Goal: Information Seeking & Learning: Learn about a topic

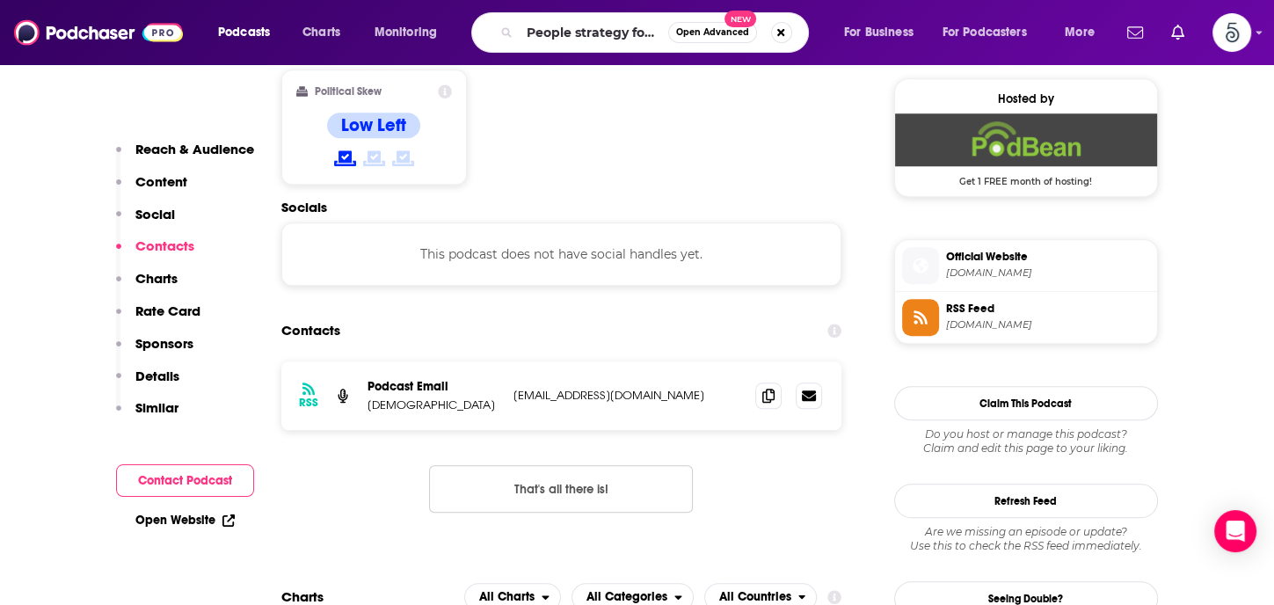
type input "People strategy forum"
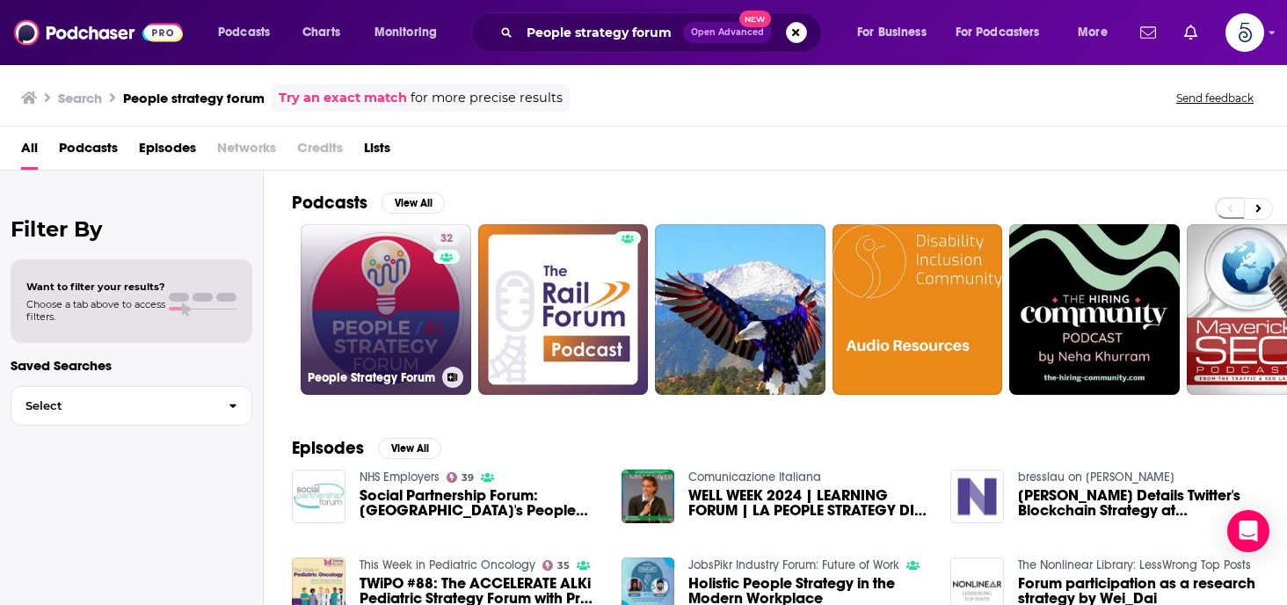
click at [403, 328] on link "32 People Strategy Forum" at bounding box center [386, 309] width 171 height 171
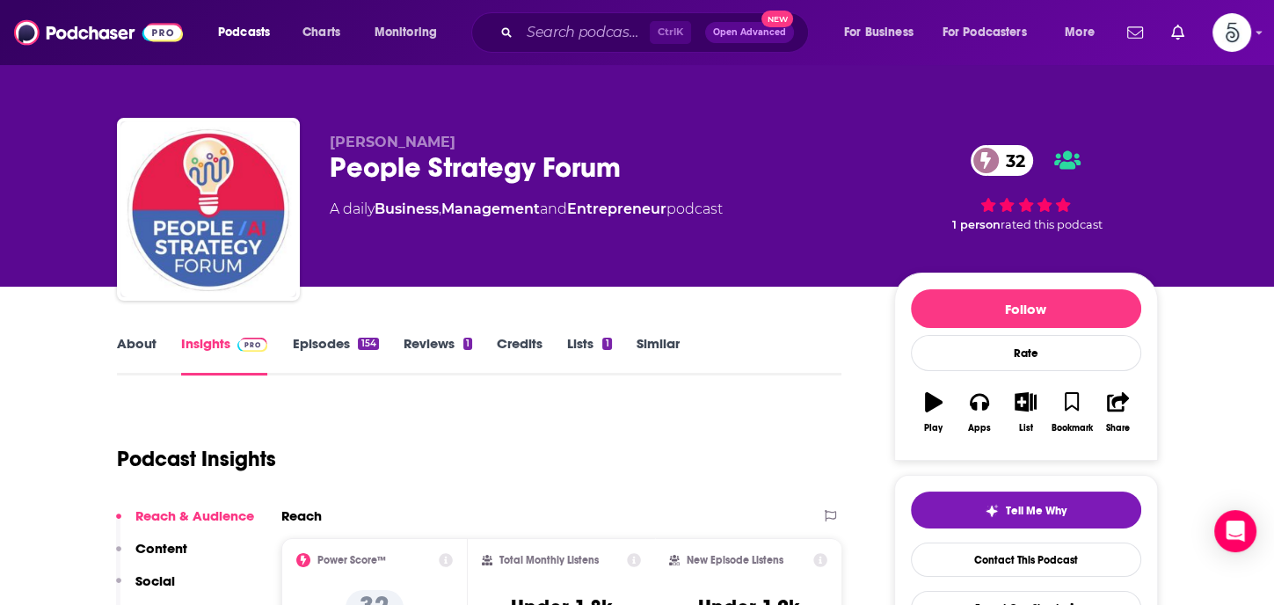
click at [313, 343] on link "Episodes 154" at bounding box center [335, 355] width 86 height 40
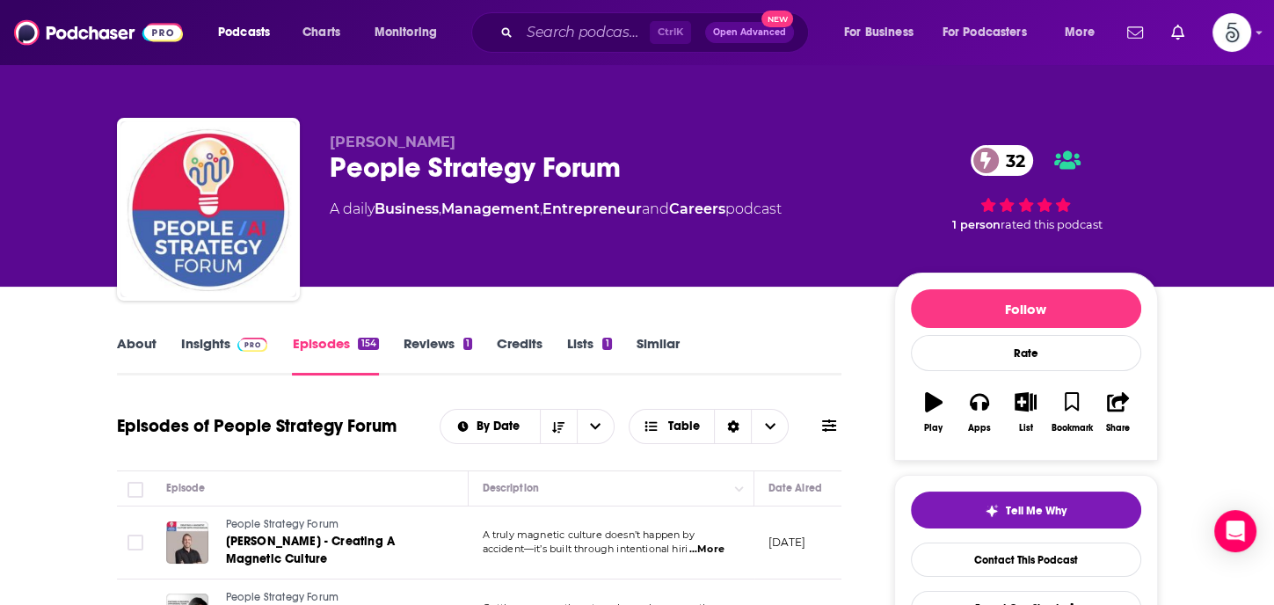
click at [187, 339] on link "Insights" at bounding box center [224, 355] width 87 height 40
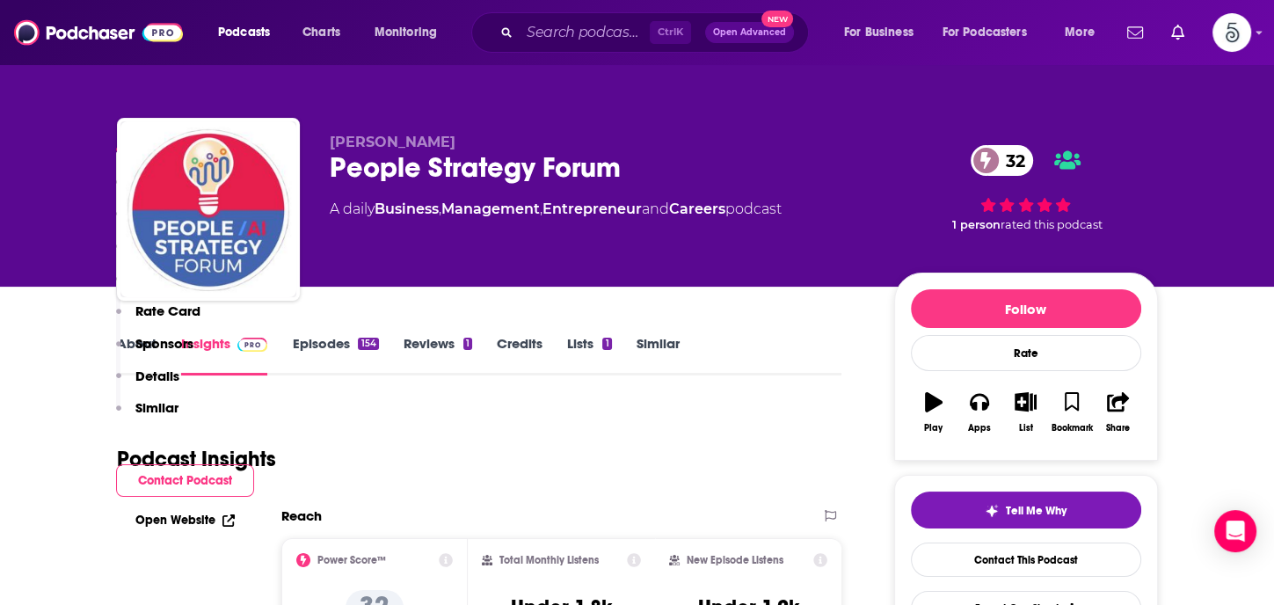
scroll to position [478, 0]
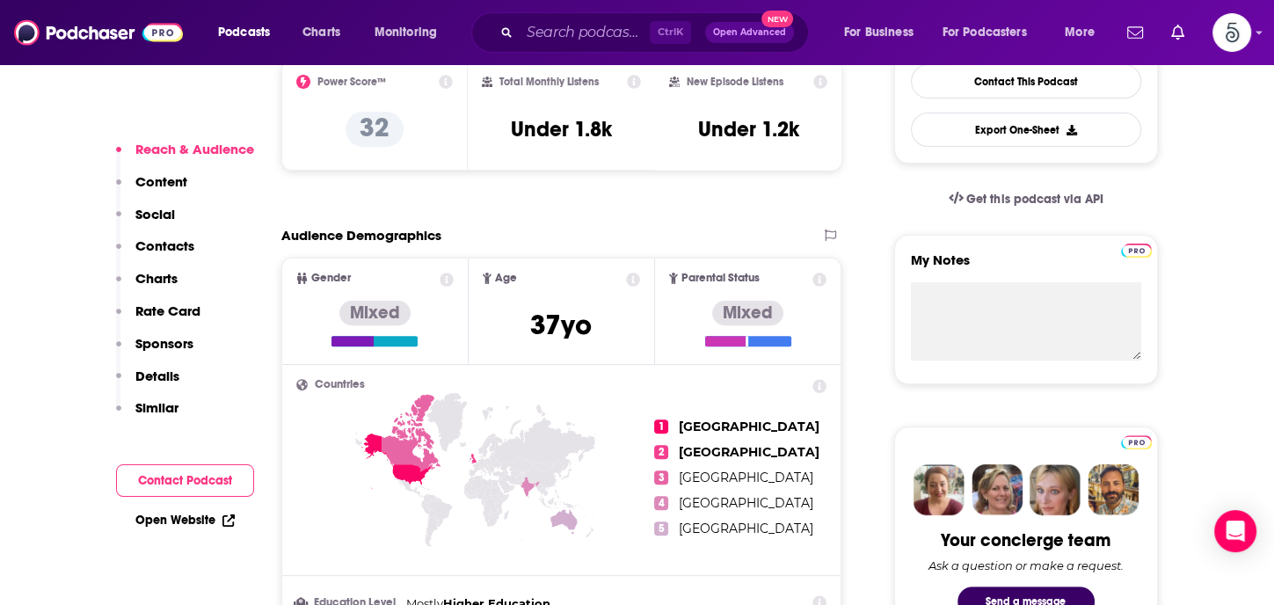
click at [172, 238] on p "Contacts" at bounding box center [164, 245] width 59 height 17
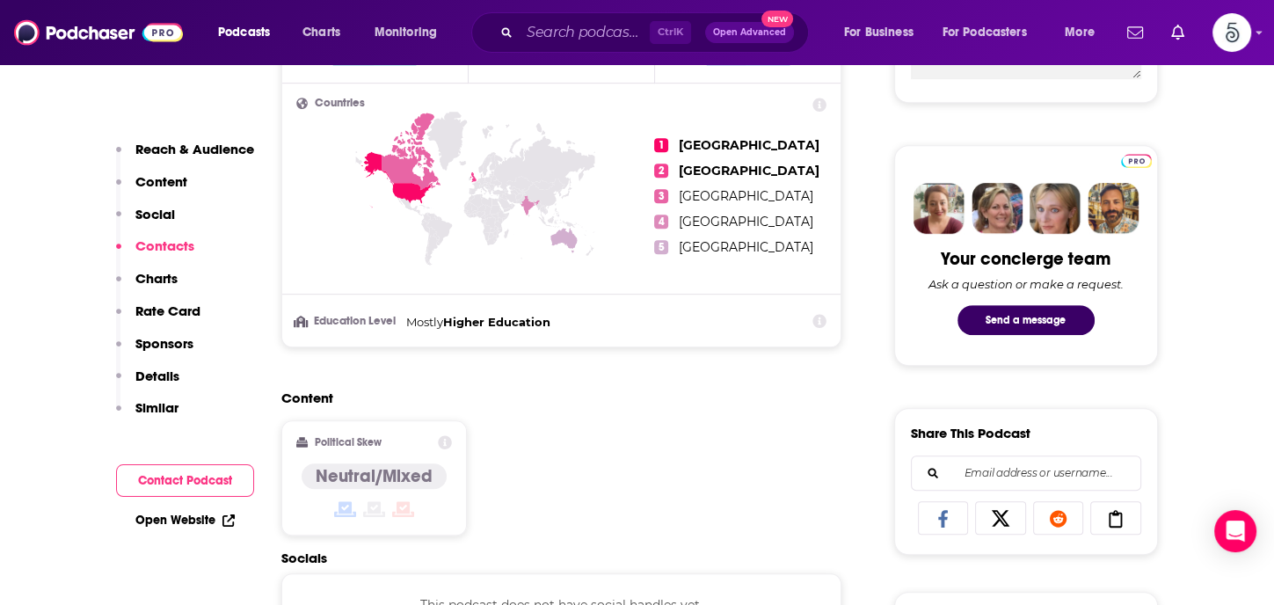
scroll to position [1181, 0]
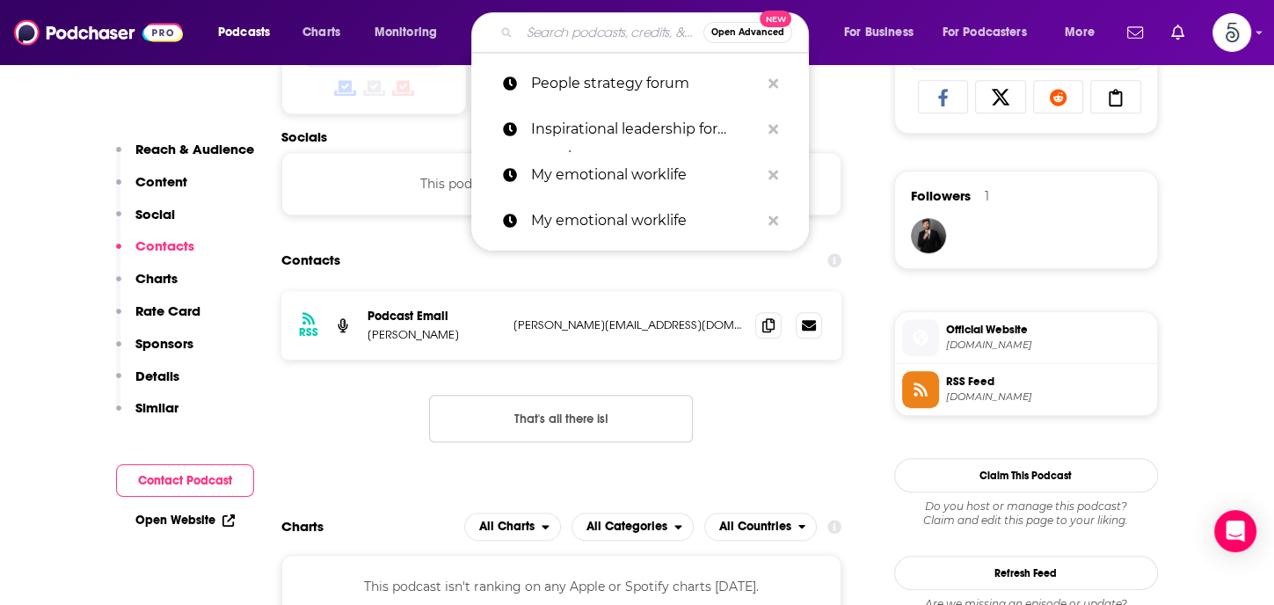
click at [544, 34] on input "Search podcasts, credits, & more..." at bounding box center [612, 32] width 184 height 28
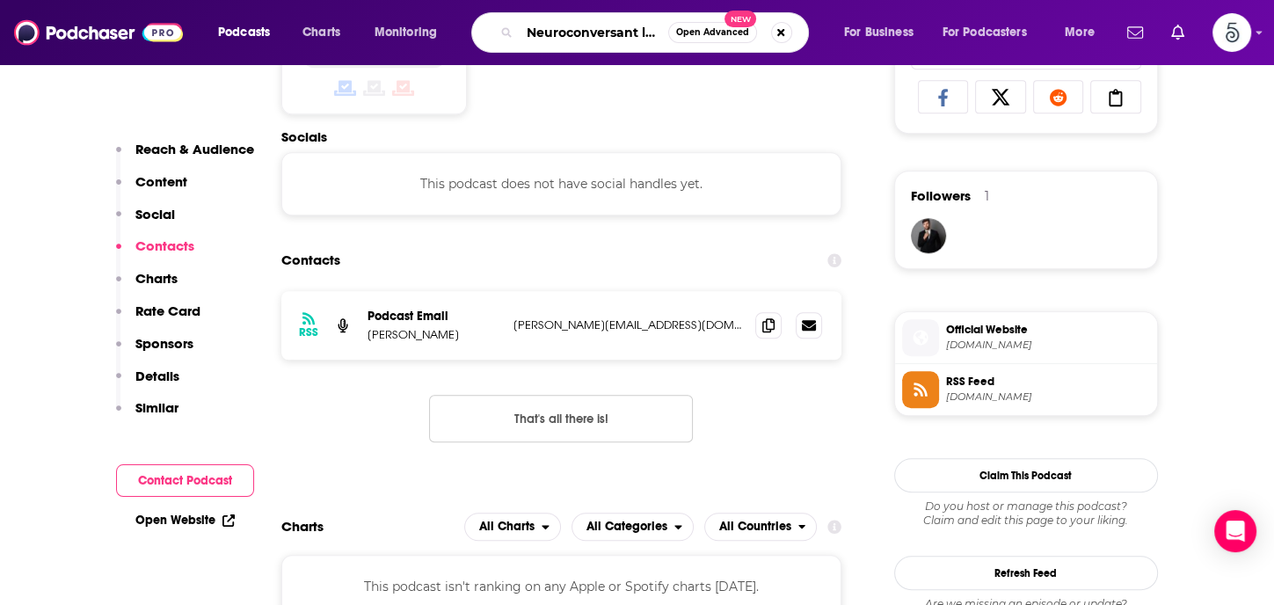
scroll to position [0, 0]
type input "Neuroconversant leadership"
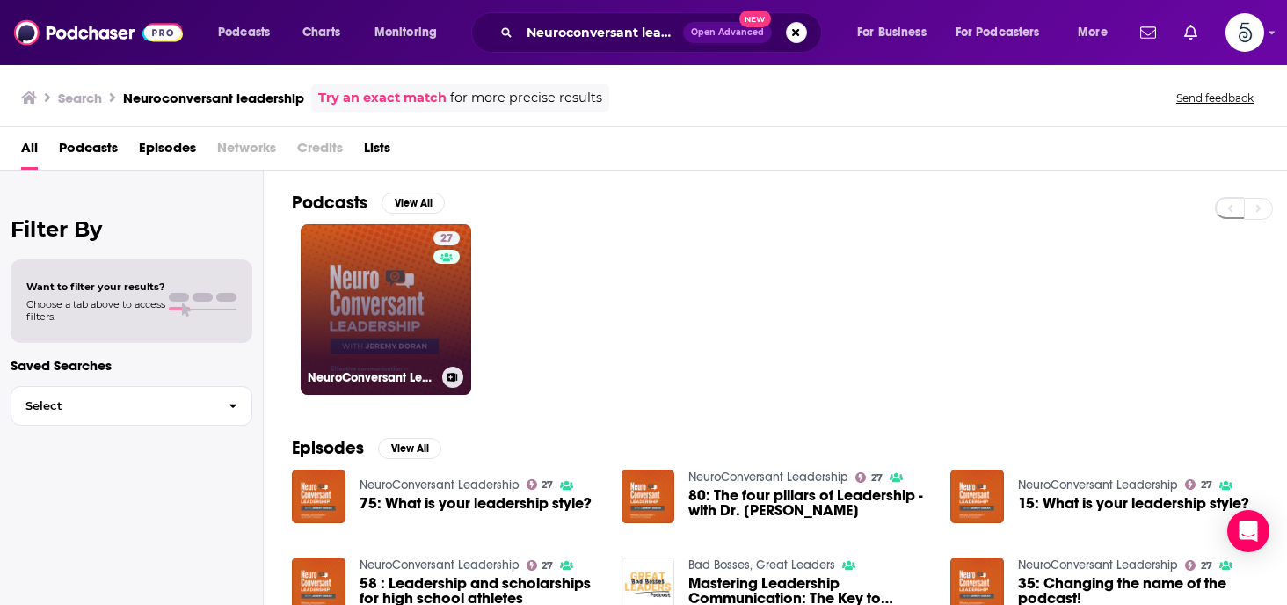
click at [367, 287] on link "27 NeuroConversant Leadership" at bounding box center [386, 309] width 171 height 171
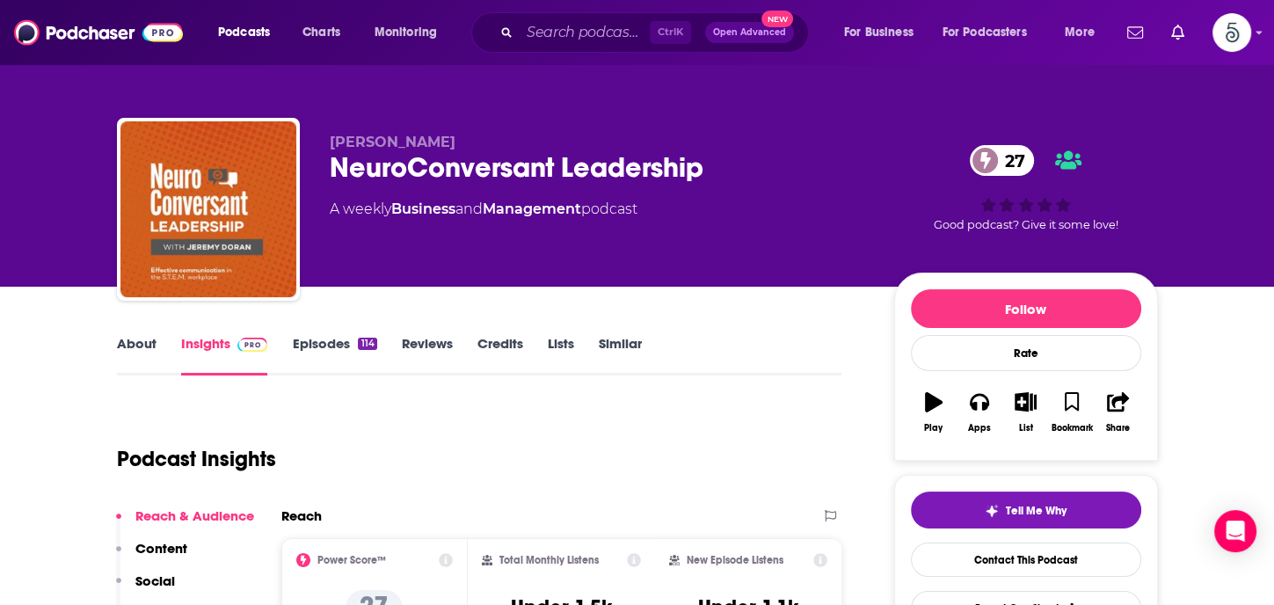
click at [327, 344] on link "Episodes 114" at bounding box center [334, 355] width 84 height 40
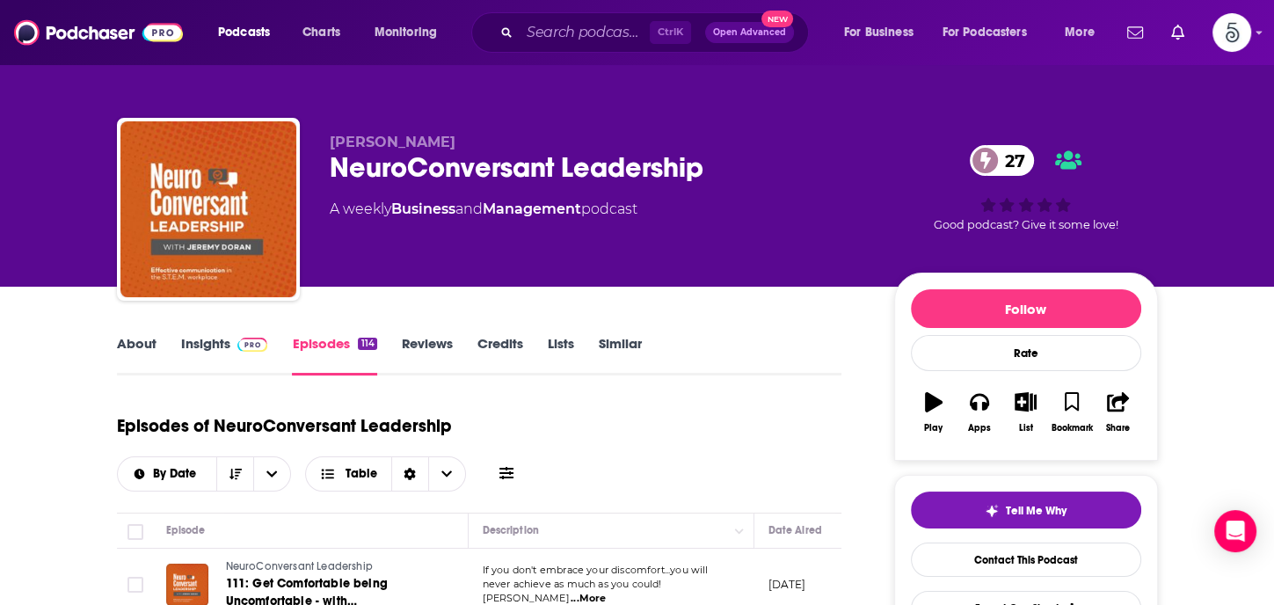
scroll to position [137, 0]
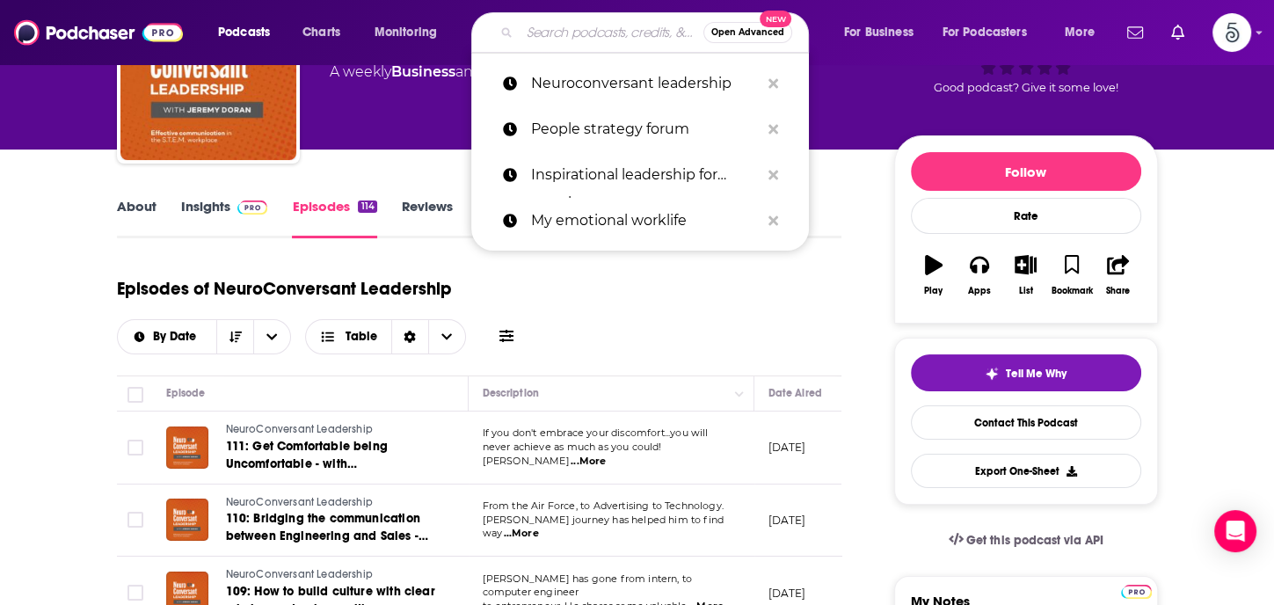
click at [563, 34] on input "Search podcasts, credits, & more..." at bounding box center [612, 32] width 184 height 28
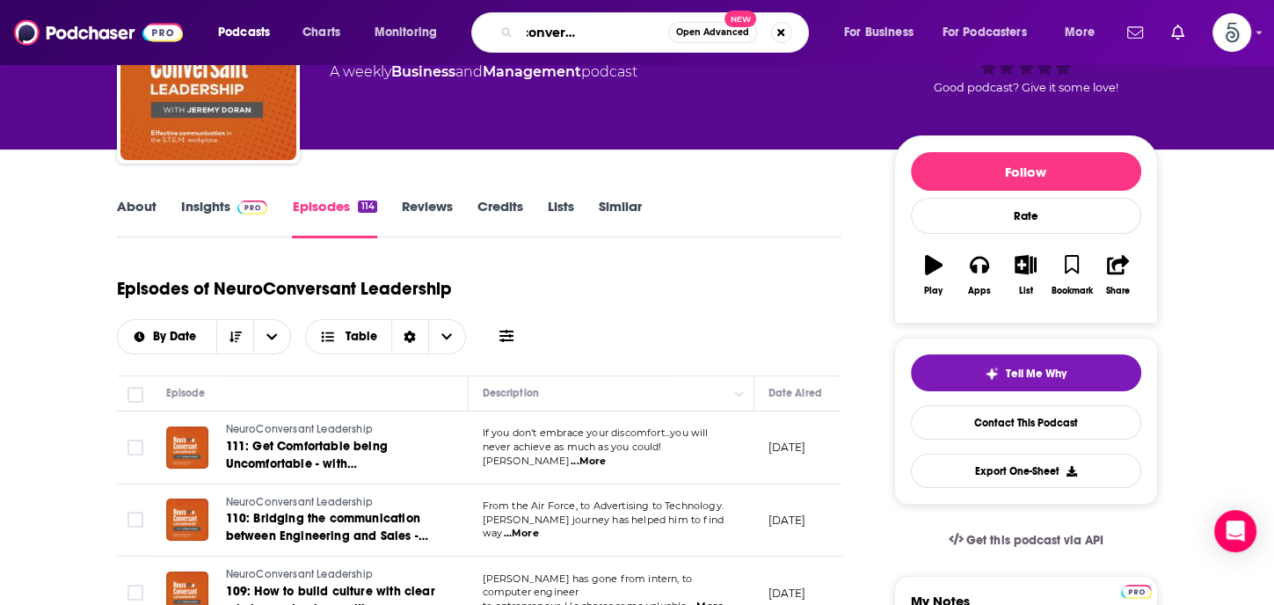
type input "The better conversations podcast"
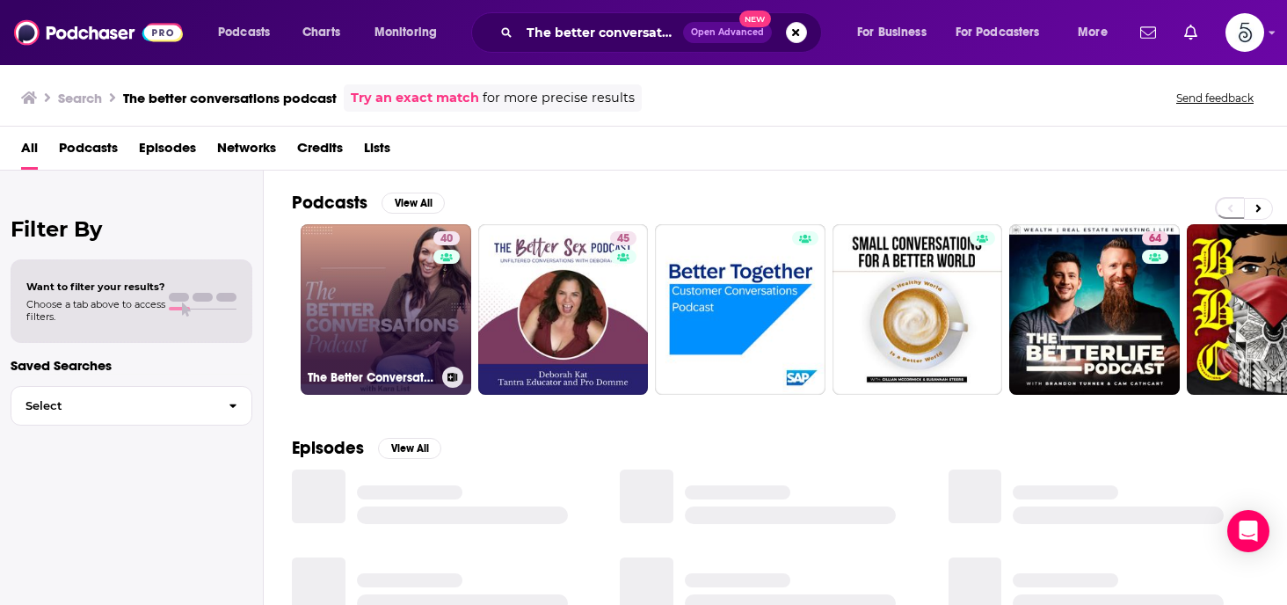
click at [390, 307] on link "40 The Better Conversations Podcast" at bounding box center [386, 309] width 171 height 171
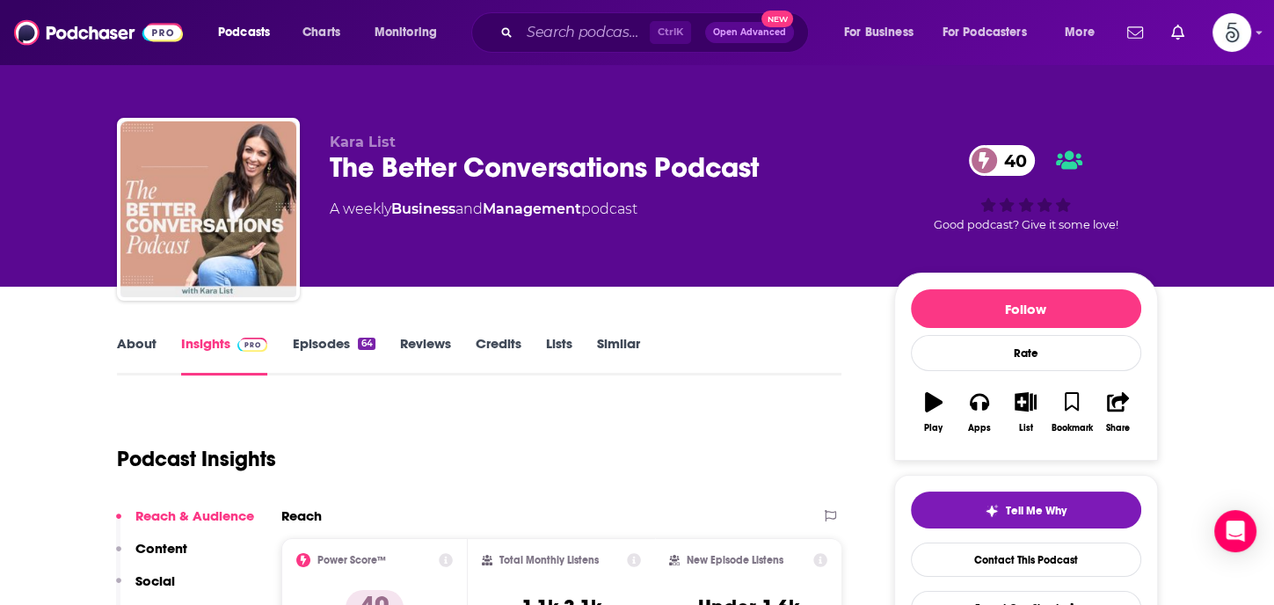
click at [326, 344] on link "Episodes 64" at bounding box center [333, 355] width 83 height 40
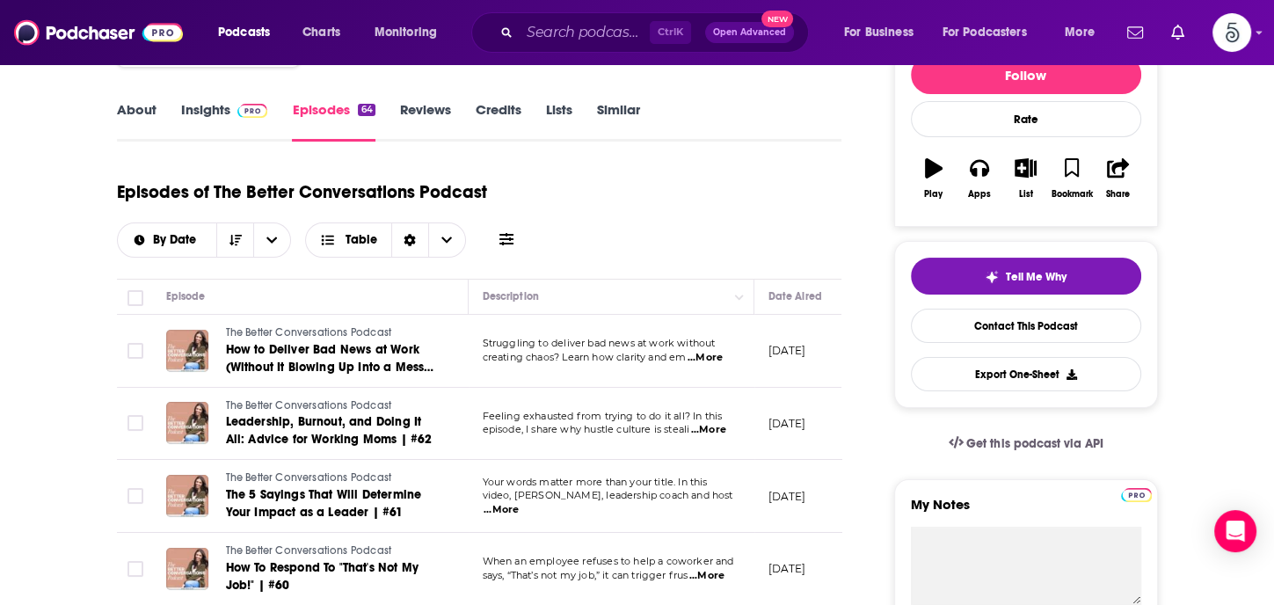
scroll to position [201, 0]
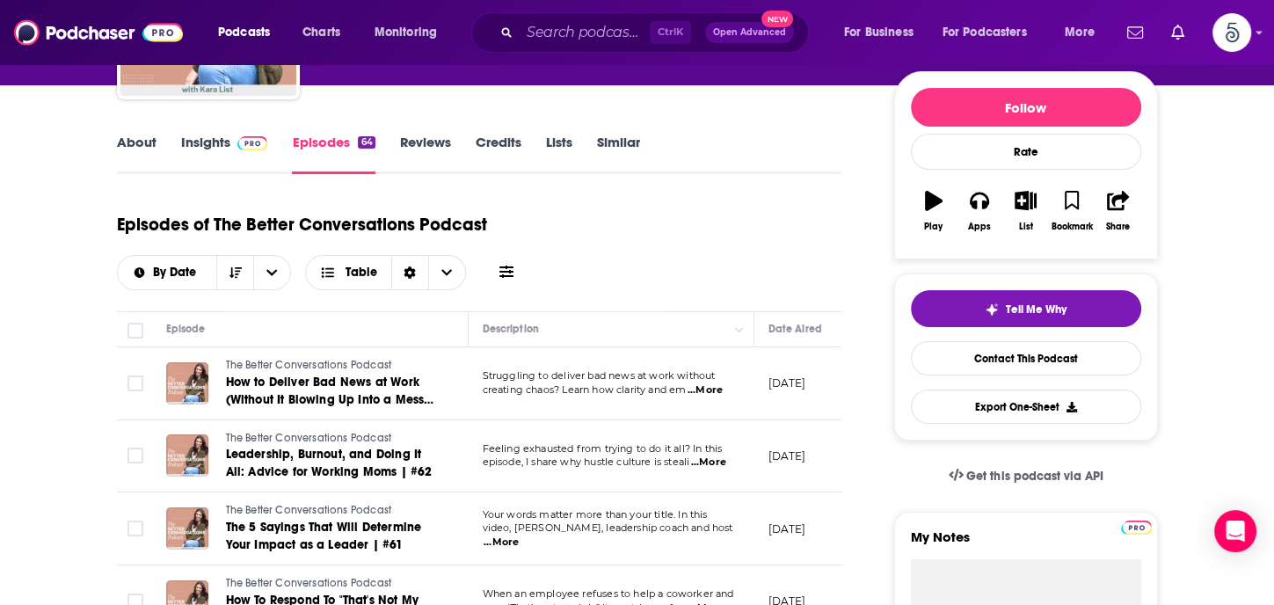
click at [709, 392] on span "...More" at bounding box center [705, 390] width 35 height 14
click at [710, 458] on span "...More" at bounding box center [708, 462] width 35 height 14
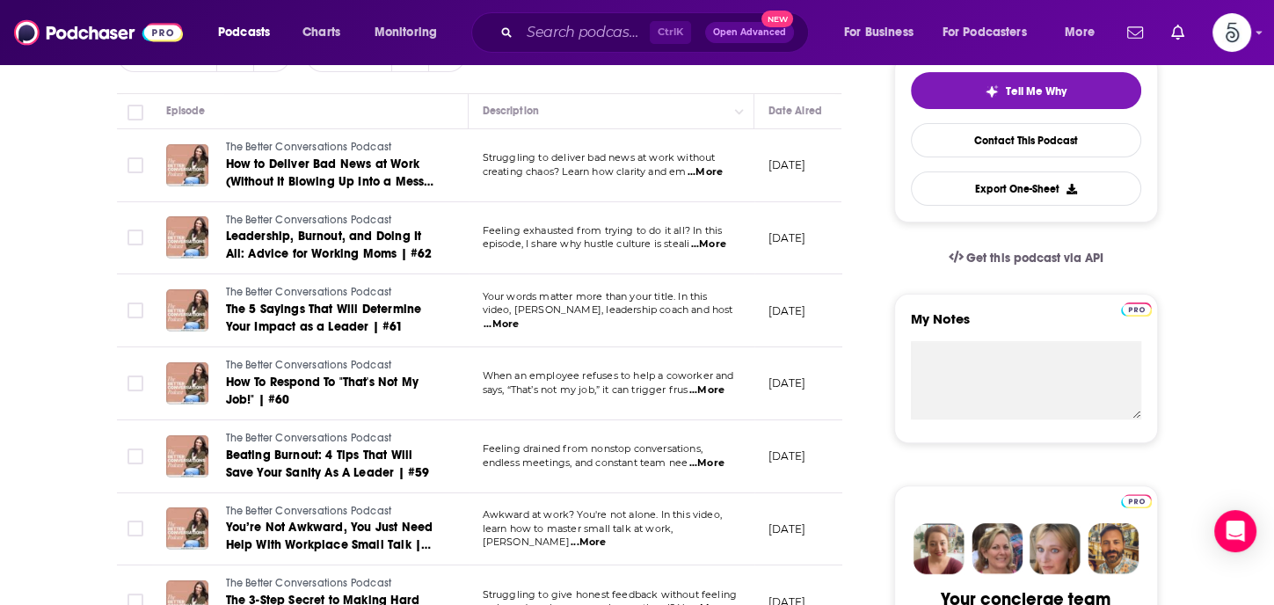
click at [716, 390] on span "...More" at bounding box center [706, 390] width 35 height 14
click at [606, 536] on span "...More" at bounding box center [588, 543] width 35 height 14
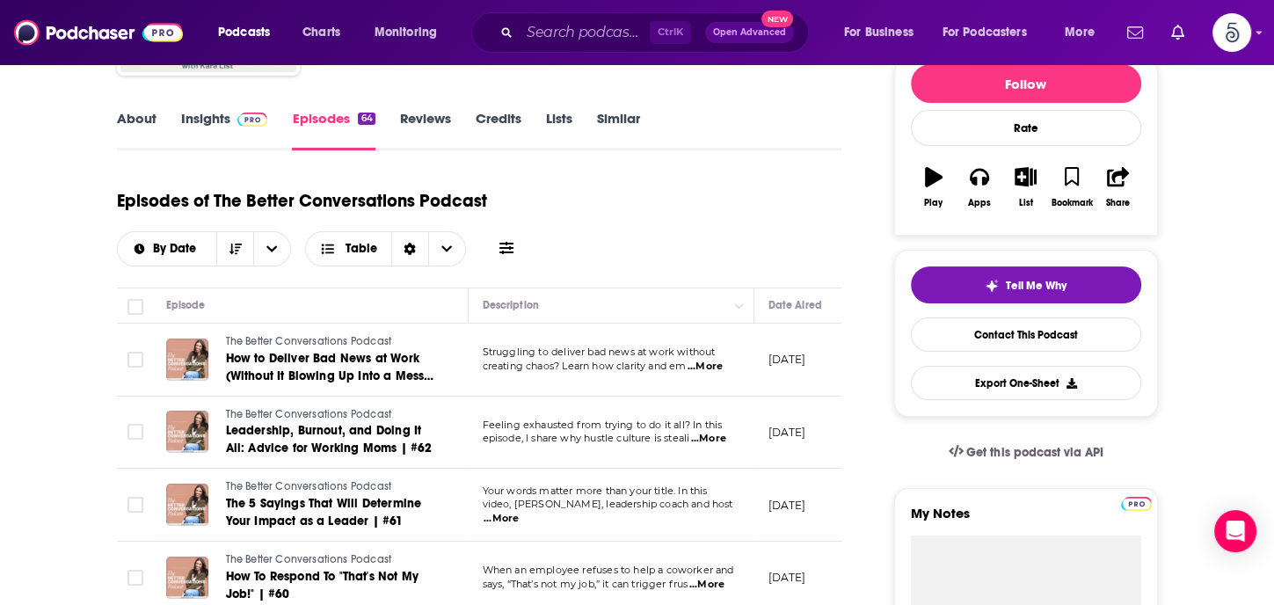
scroll to position [216, 0]
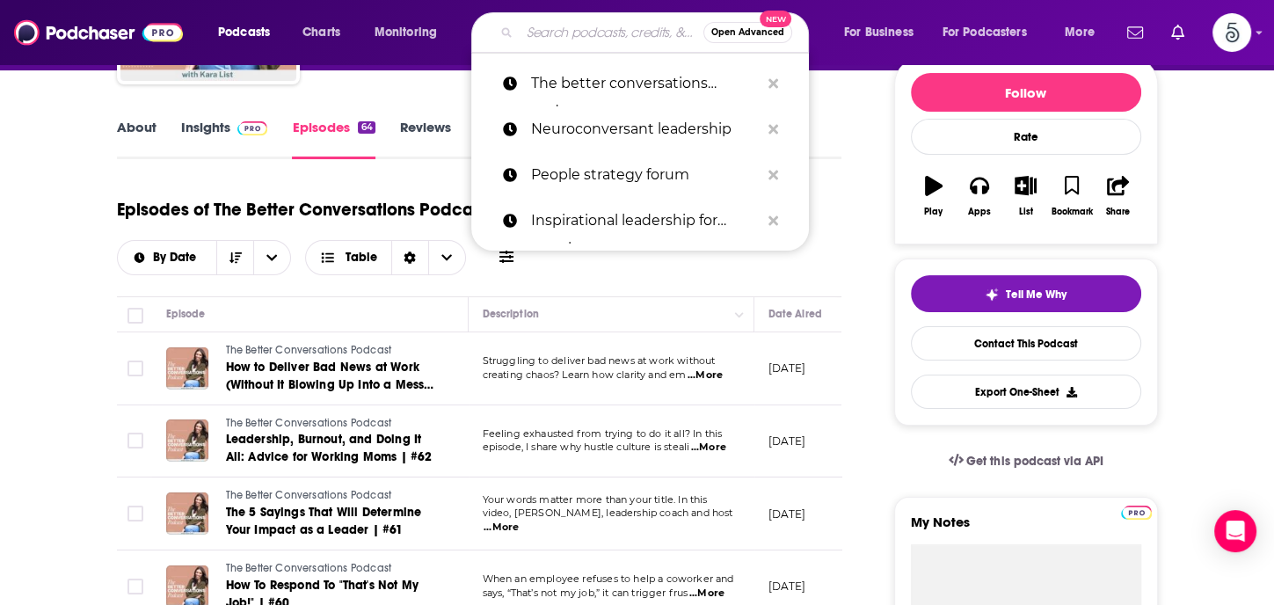
click at [599, 37] on input "Search podcasts, credits, & more..." at bounding box center [612, 32] width 184 height 28
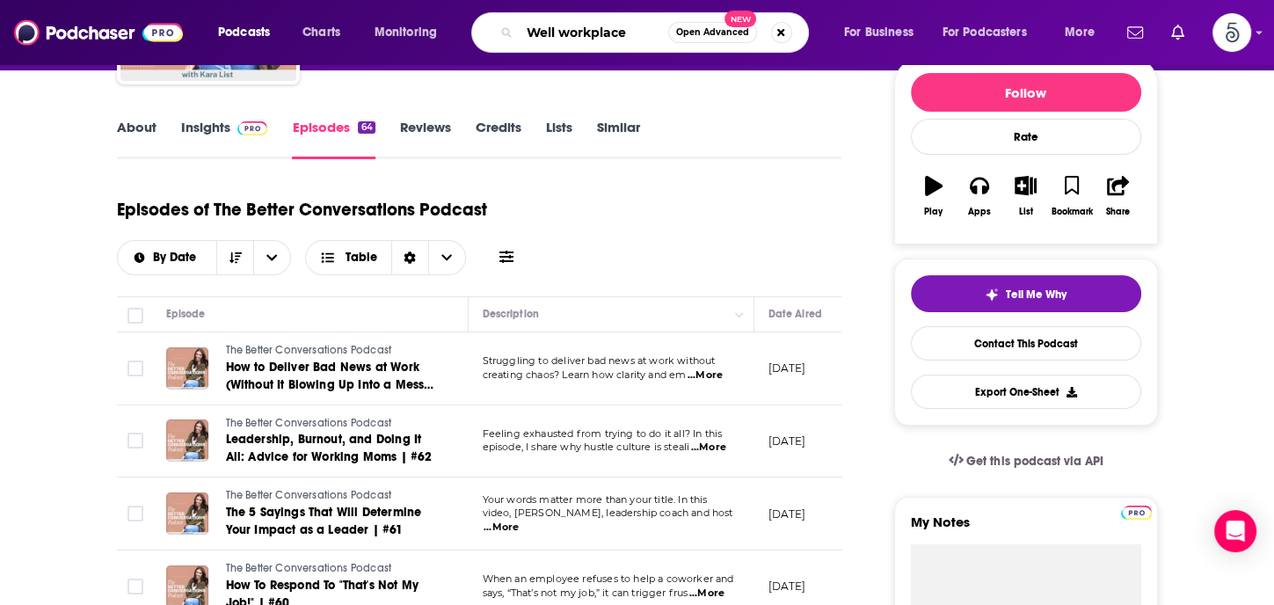
type input "Well workplaces"
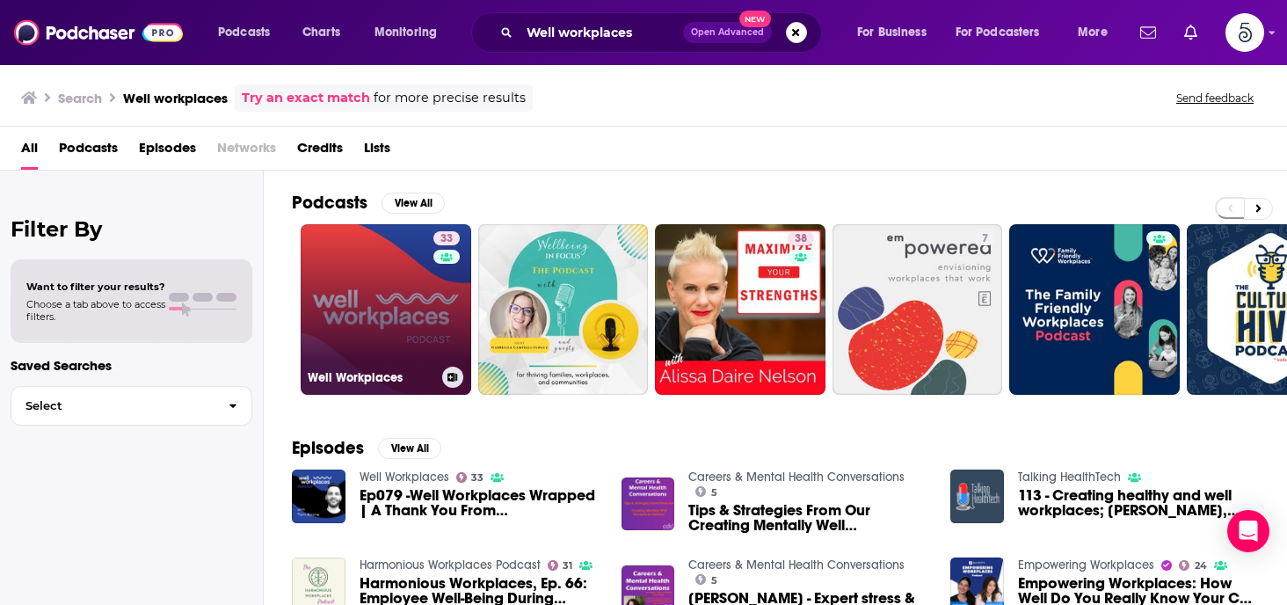
click at [374, 303] on link "33 Well Workplaces" at bounding box center [386, 309] width 171 height 171
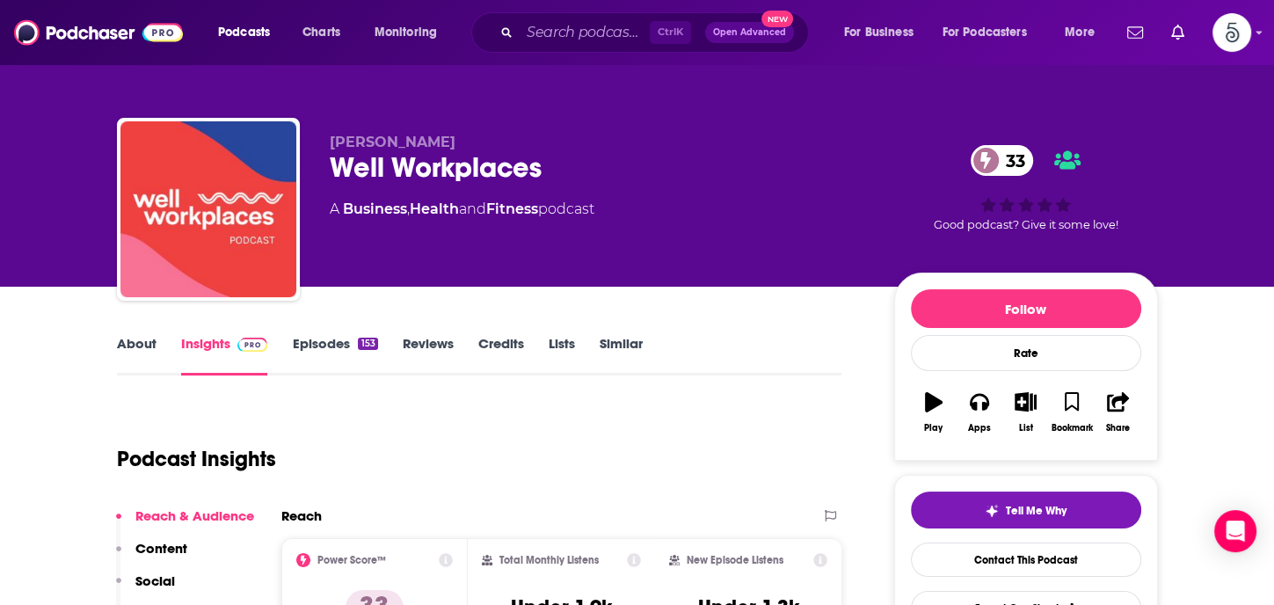
click at [326, 341] on link "Episodes 153" at bounding box center [334, 355] width 85 height 40
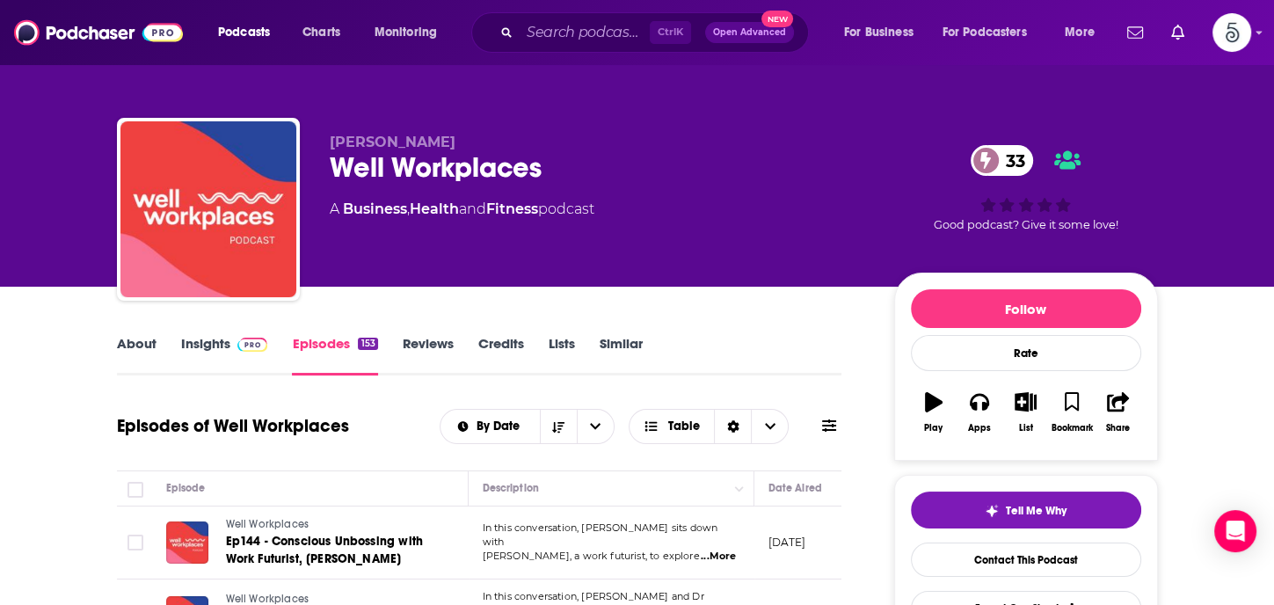
click at [191, 344] on link "Insights" at bounding box center [224, 355] width 87 height 40
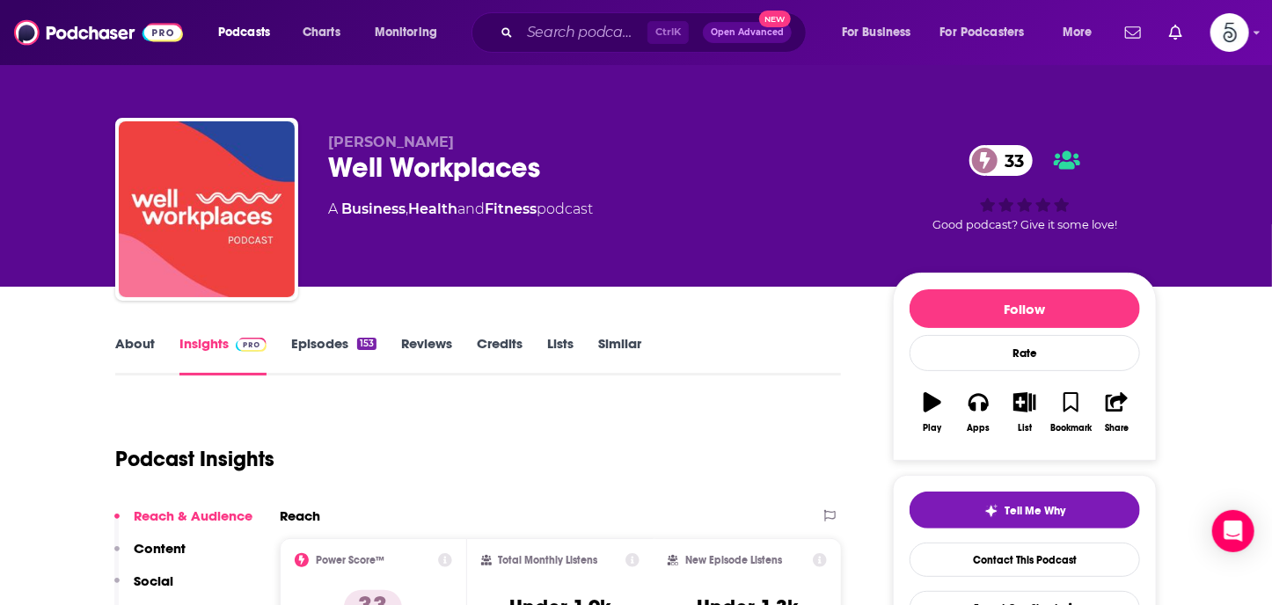
scroll to position [158, 0]
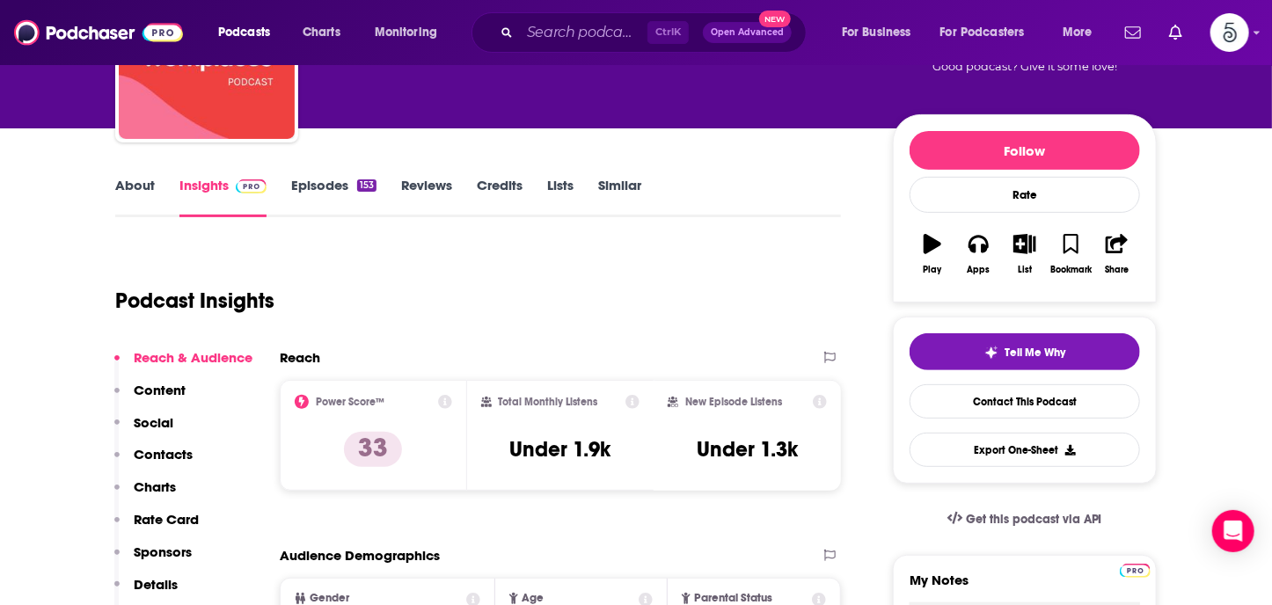
click at [160, 452] on p "Contacts" at bounding box center [163, 454] width 59 height 17
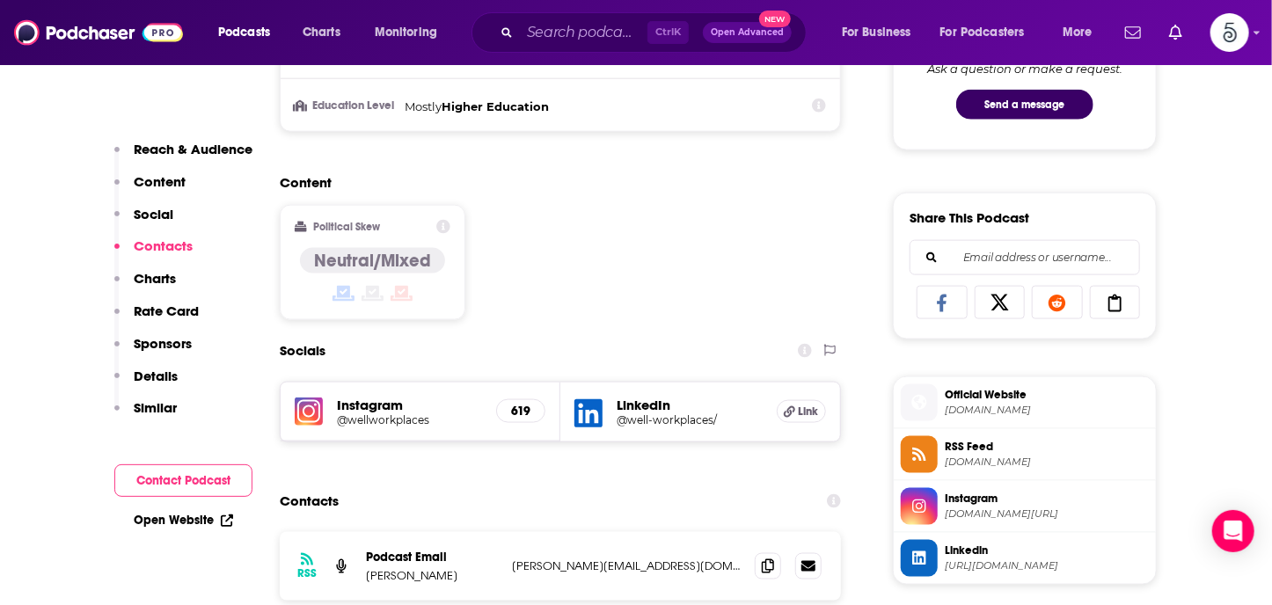
scroll to position [1215, 0]
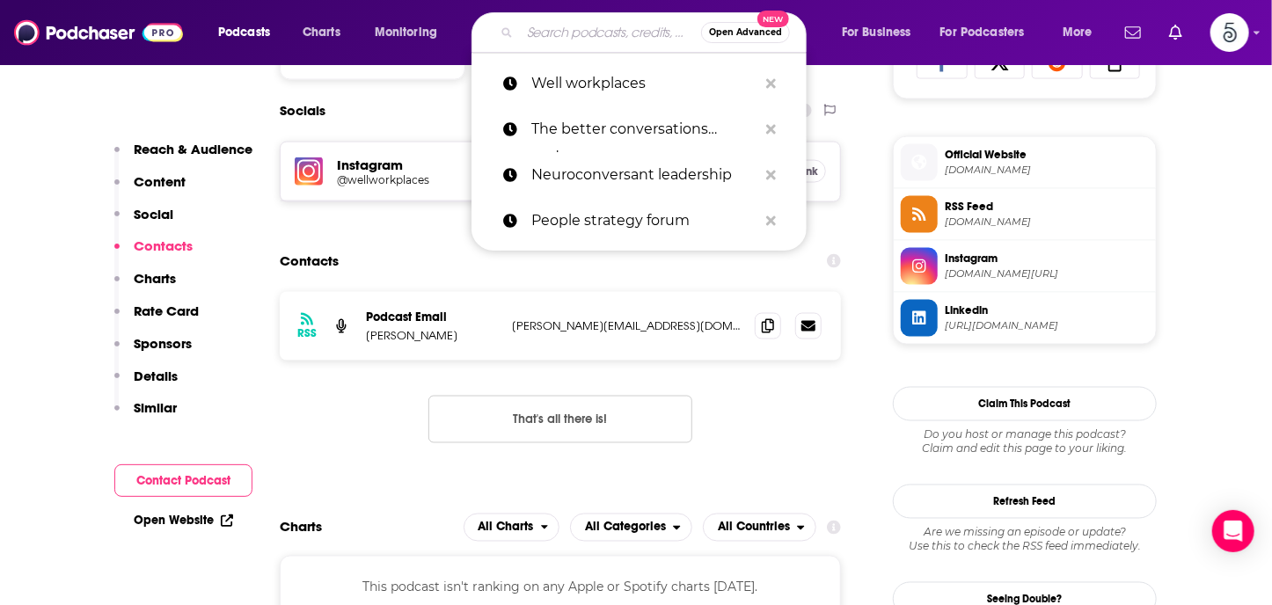
click at [551, 25] on input "Search podcasts, credits, & more..." at bounding box center [610, 32] width 181 height 28
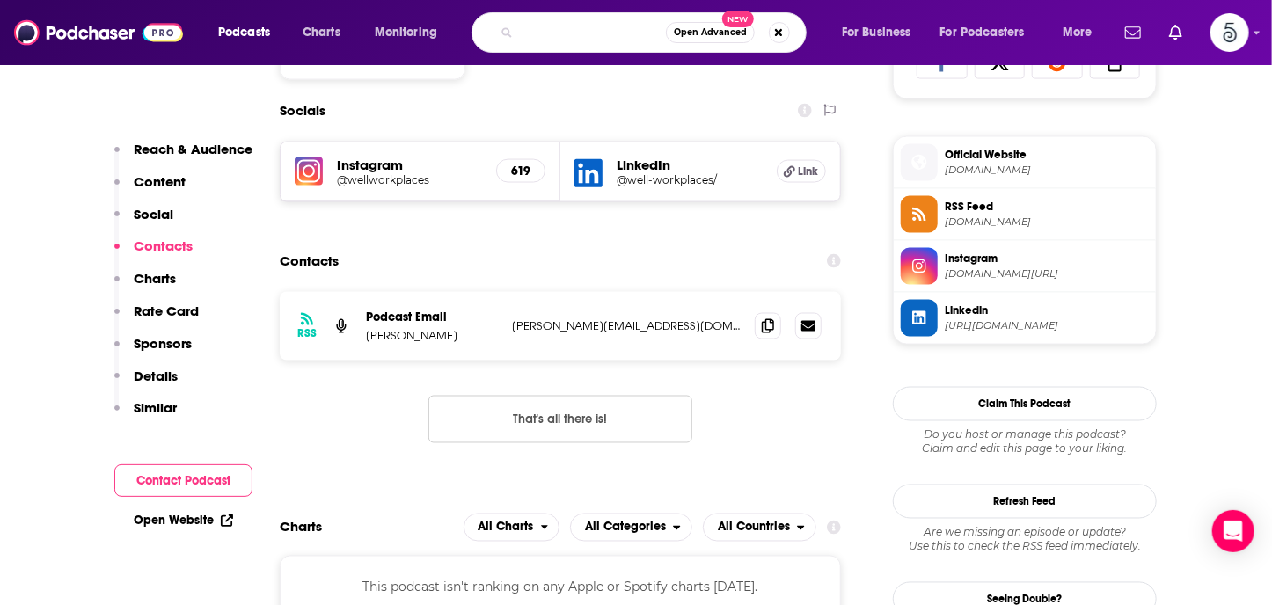
type input "Breaking the cycle of bullying in healthcare"
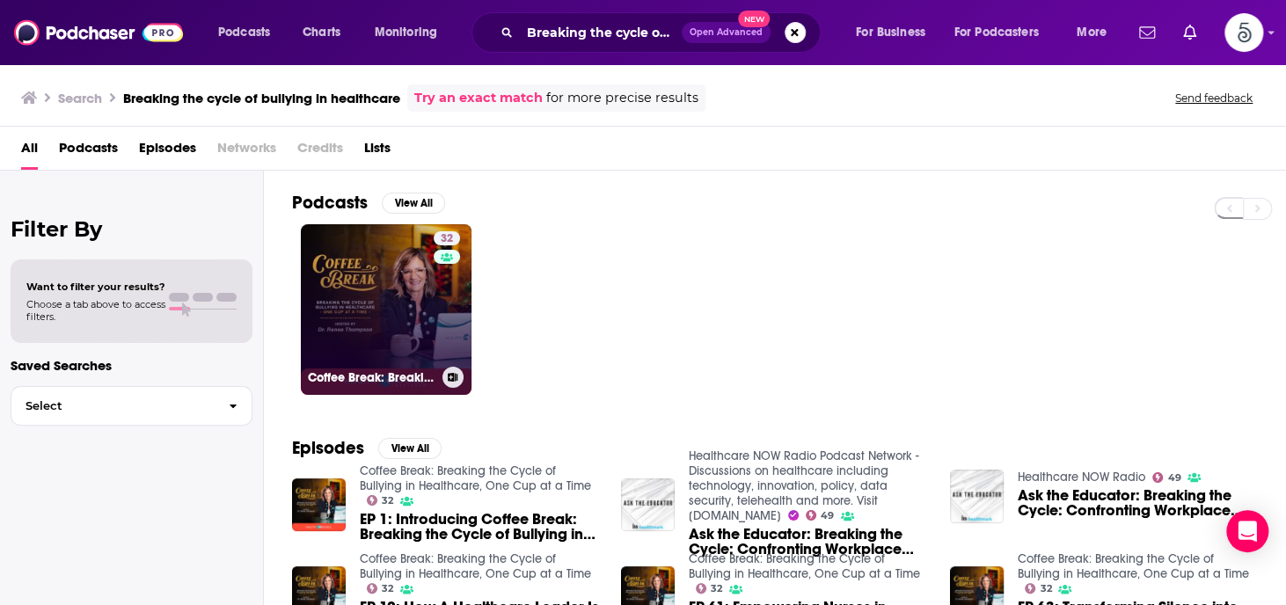
click at [338, 273] on link "32 Coffee Break: Breaking the Cycle of Bullying in Healthcare, One Cup at a Time" at bounding box center [386, 309] width 171 height 171
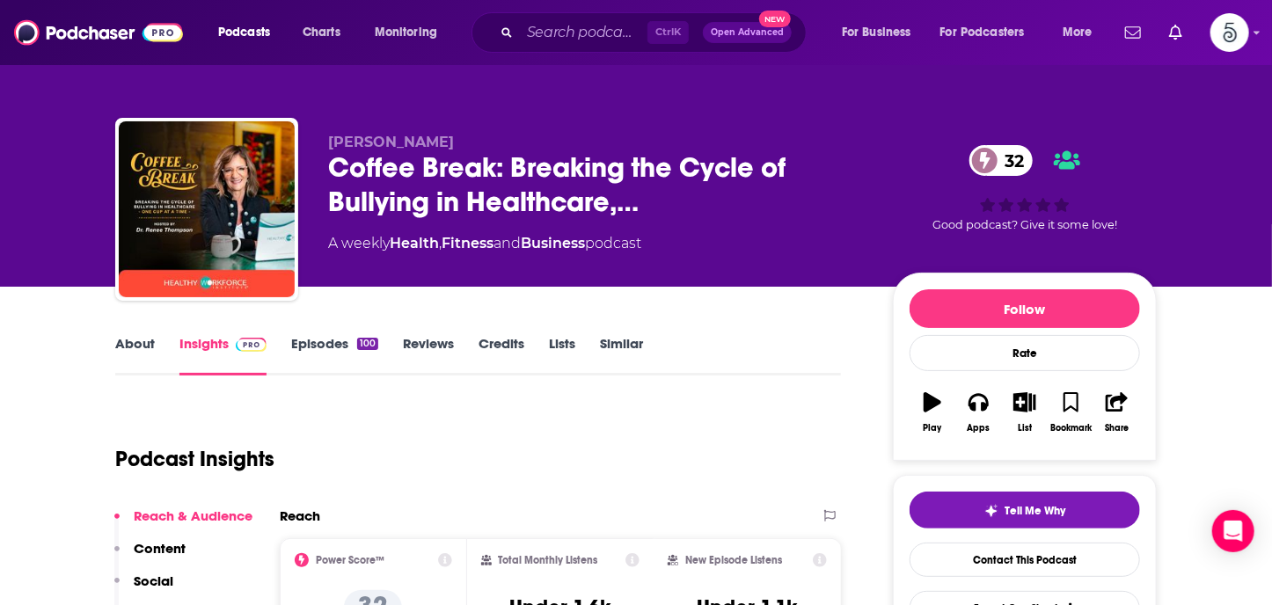
click at [330, 342] on link "Episodes 100" at bounding box center [334, 355] width 87 height 40
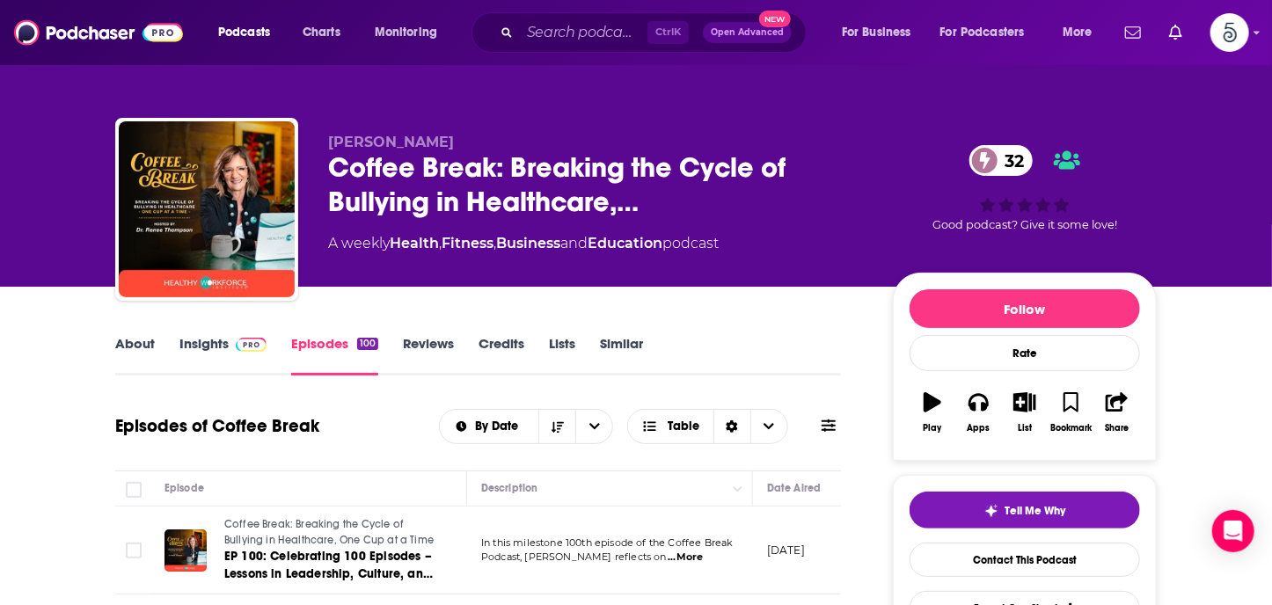
click at [207, 343] on link "Insights" at bounding box center [222, 355] width 87 height 40
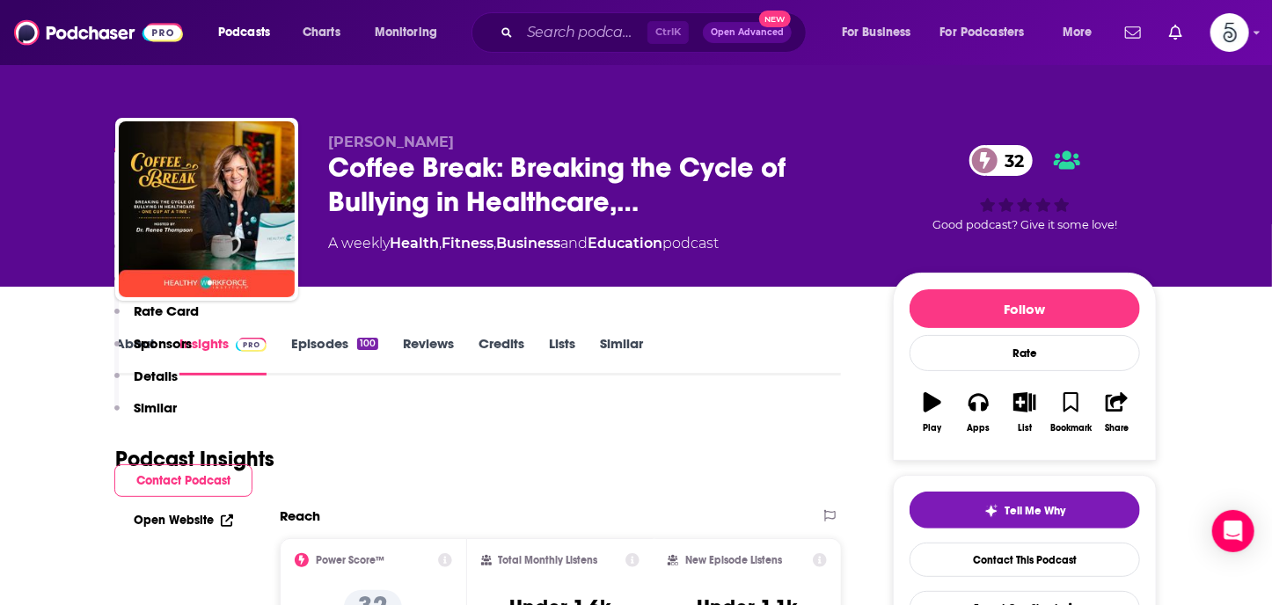
scroll to position [436, 0]
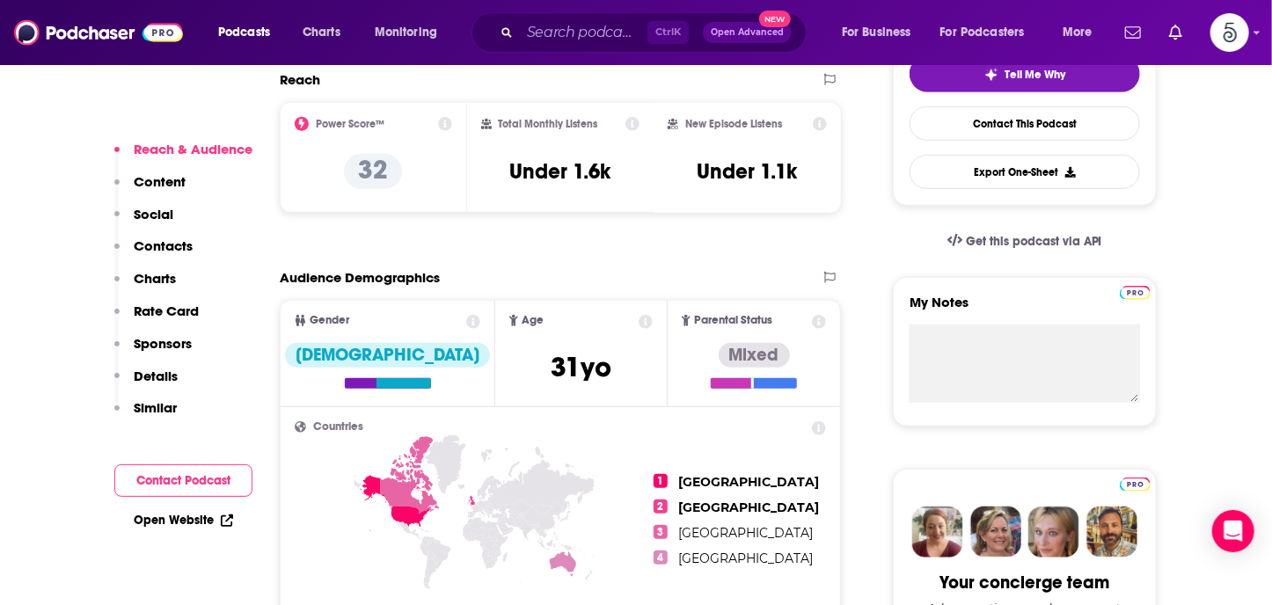
click at [160, 244] on p "Contacts" at bounding box center [163, 245] width 59 height 17
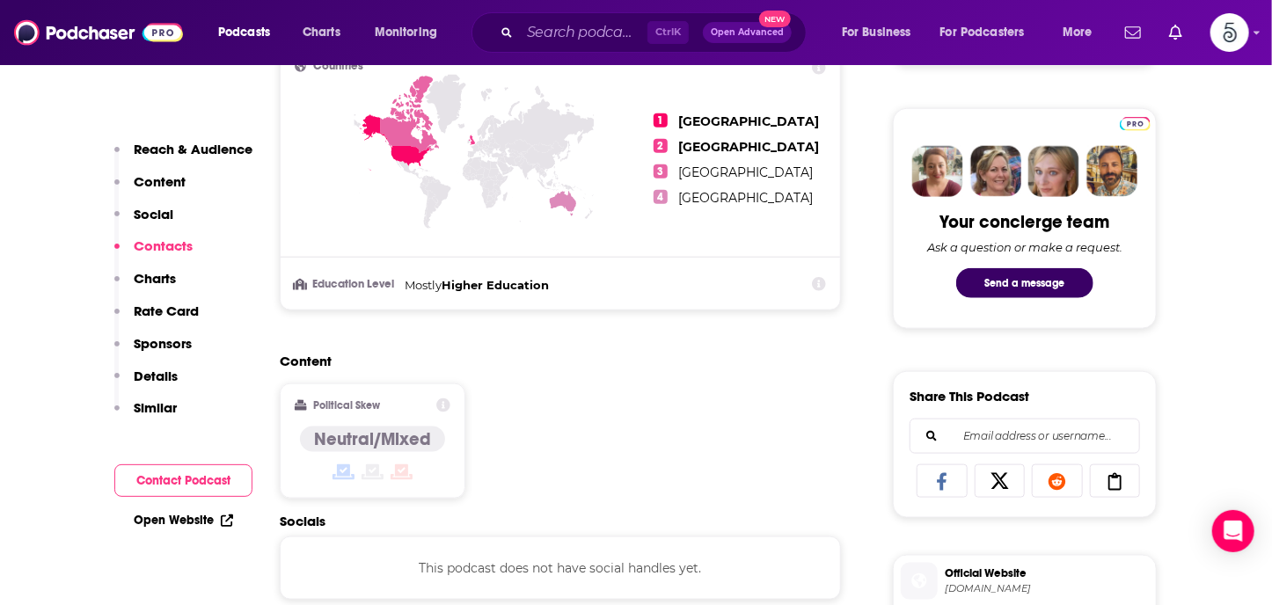
scroll to position [1181, 0]
